Goal: Task Accomplishment & Management: Complete application form

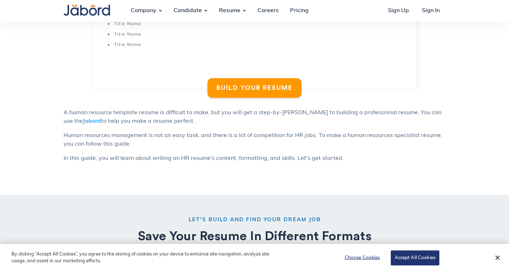
scroll to position [462, 0]
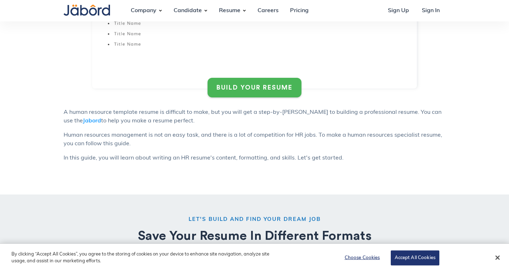
click at [248, 81] on link "BUILD YOUR RESUME" at bounding box center [255, 88] width 94 height 20
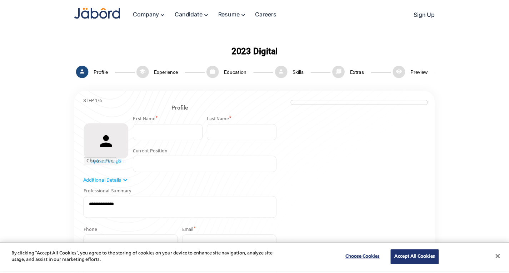
scroll to position [2, 0]
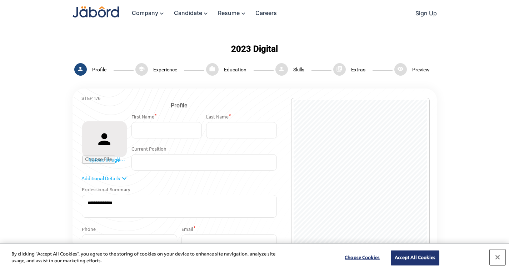
click at [504, 256] on button "Close" at bounding box center [498, 258] width 16 height 16
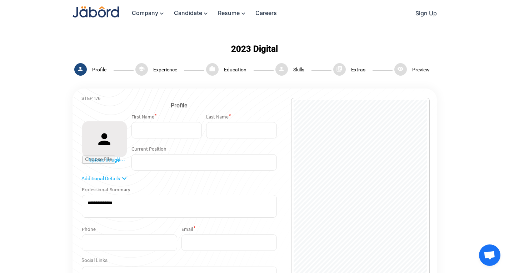
scroll to position [49, 0]
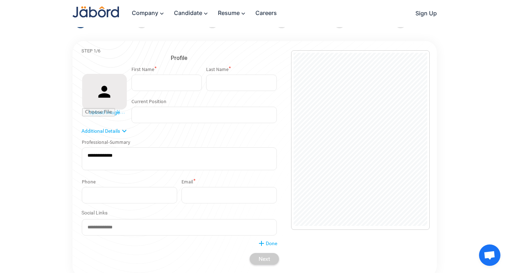
click at [122, 86] on mat-icon "person" at bounding box center [104, 92] width 45 height 36
drag, startPoint x: 153, startPoint y: 144, endPoint x: 97, endPoint y: 87, distance: 80.4
click at [97, 87] on mat-icon "person" at bounding box center [104, 92] width 45 height 36
click at [101, 114] on input "file" at bounding box center [104, 112] width 45 height 8
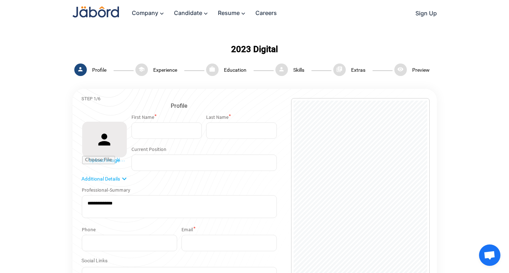
scroll to position [0, 0]
click at [405, 68] on mat-icon "visibility" at bounding box center [401, 71] width 13 height 13
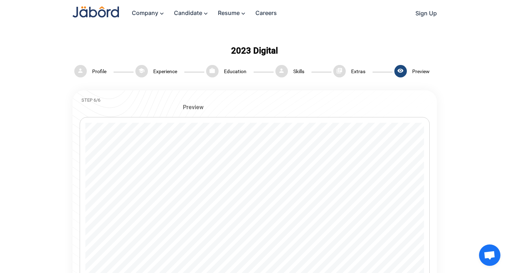
click at [103, 67] on div "person Profile" at bounding box center [93, 71] width 41 height 16
